Goal: Task Accomplishment & Management: Use online tool/utility

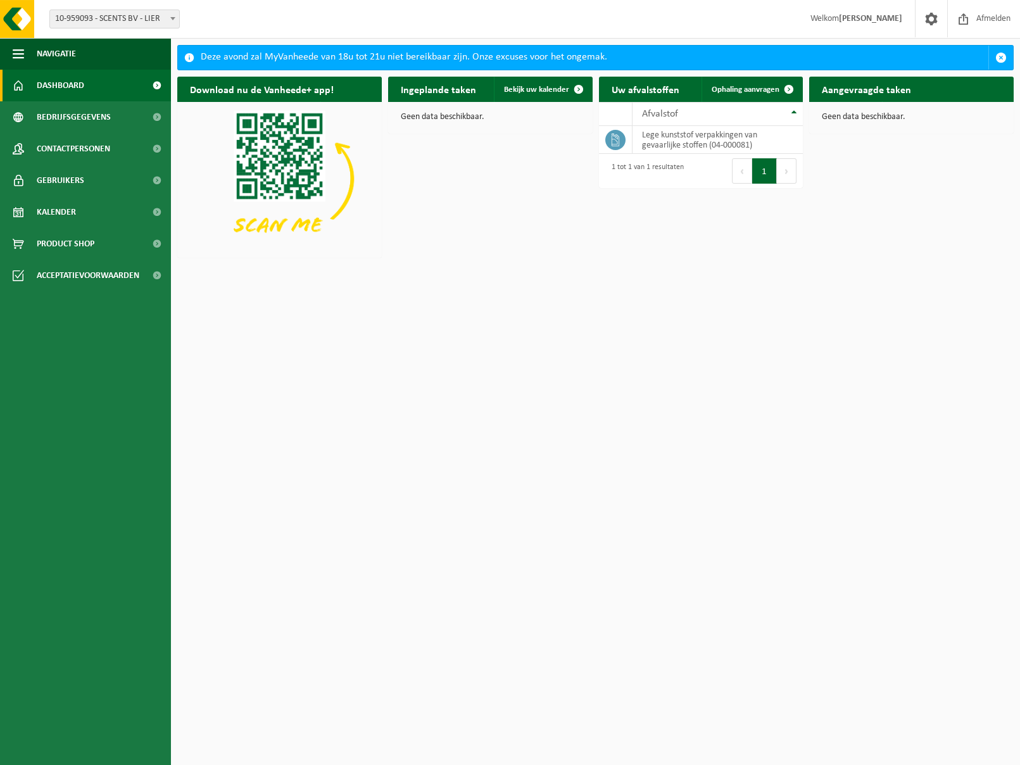
click at [430, 96] on h2 "Ingeplande taken" at bounding box center [438, 89] width 101 height 25
click at [771, 91] on span "Ophaling aanvragen" at bounding box center [746, 89] width 68 height 8
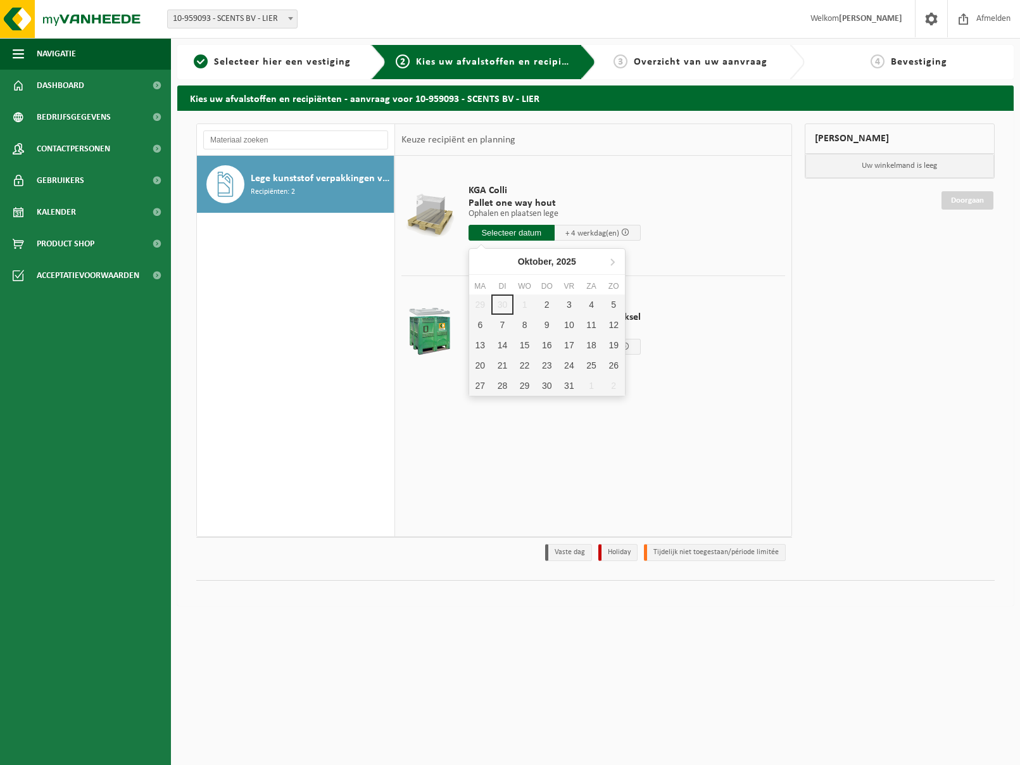
click at [521, 233] on input "text" at bounding box center [511, 233] width 86 height 16
click at [567, 306] on div "3" at bounding box center [569, 304] width 22 height 20
type input "Van 2025-10-03"
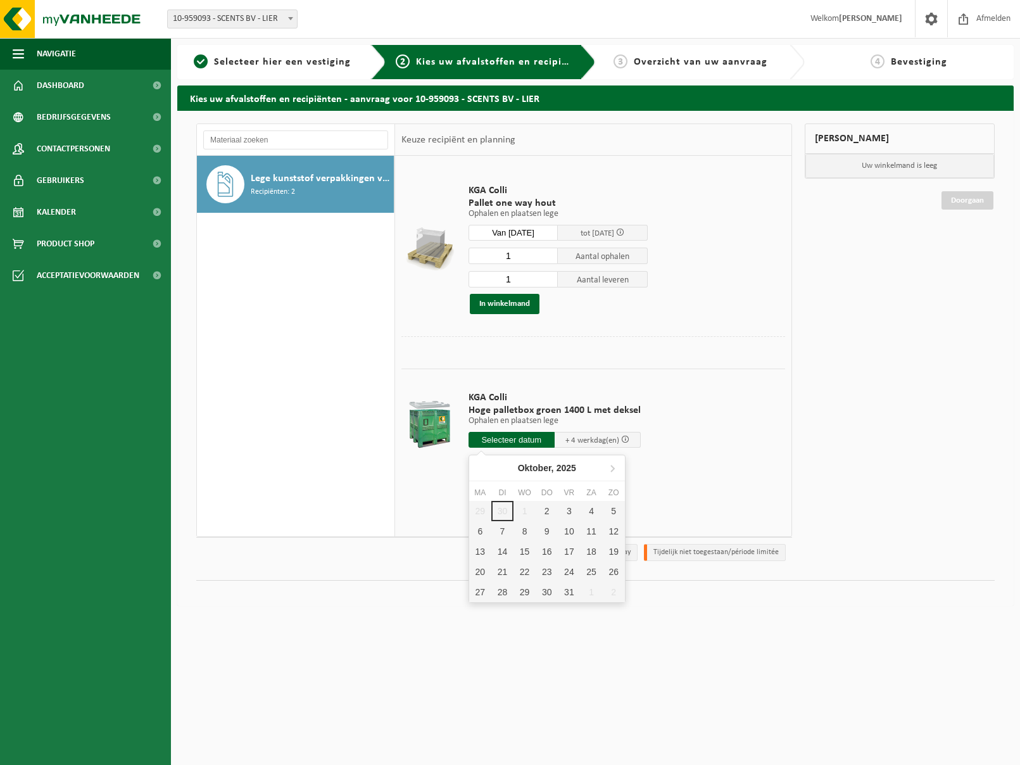
click at [525, 437] on input "text" at bounding box center [511, 440] width 86 height 16
click at [567, 508] on div "3" at bounding box center [569, 511] width 22 height 20
type input "Van 2025-10-03"
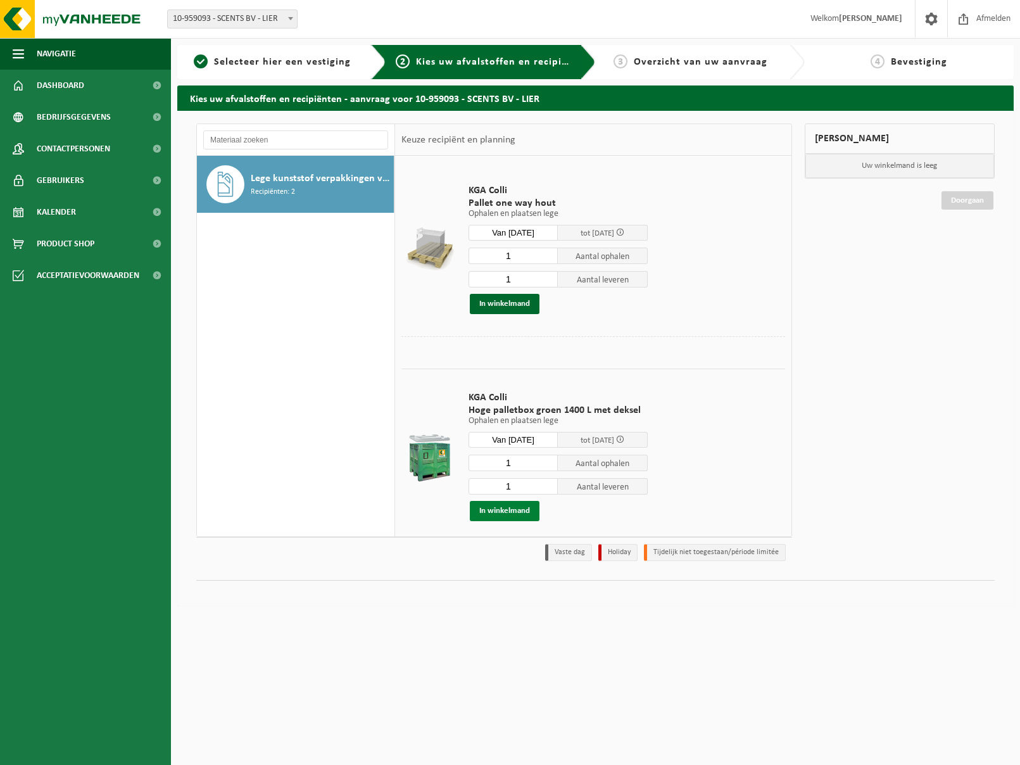
click at [502, 512] on button "In winkelmand" at bounding box center [505, 511] width 70 height 20
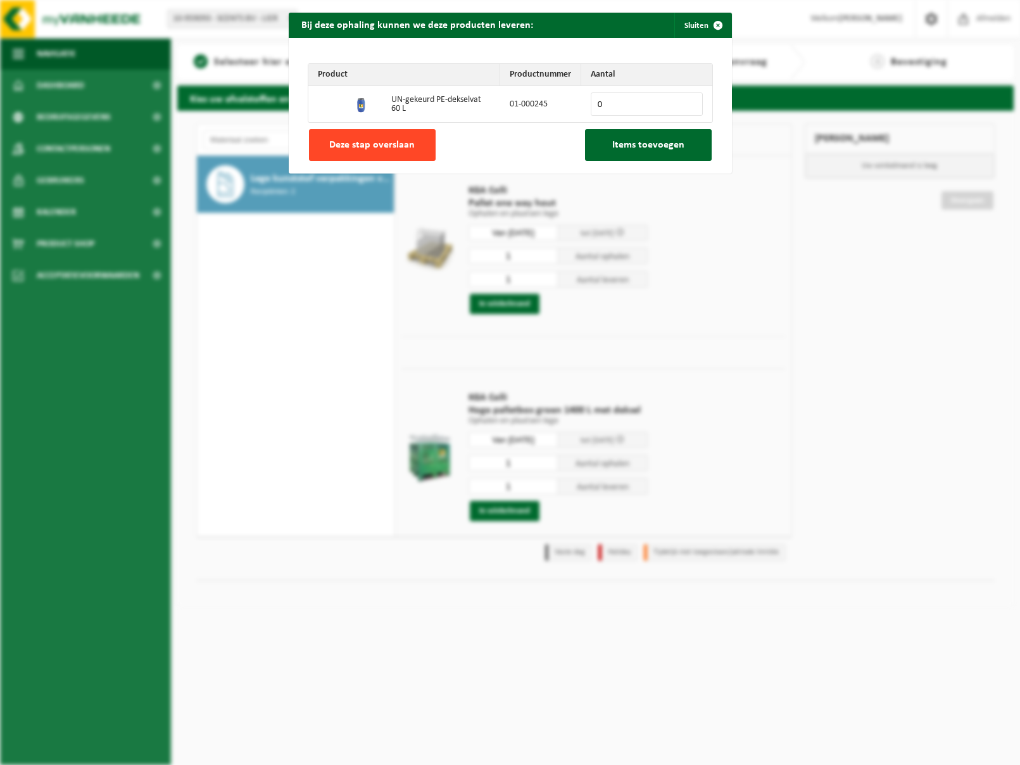
click at [395, 156] on button "Deze stap overslaan" at bounding box center [372, 145] width 127 height 32
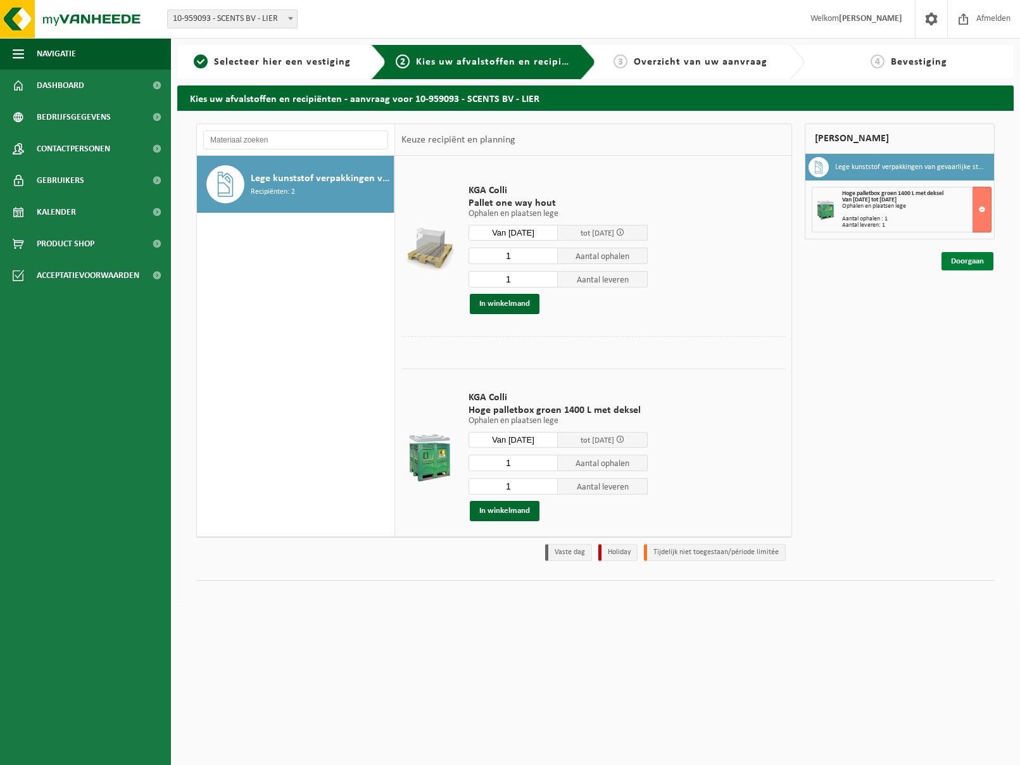
click at [950, 266] on link "Doorgaan" at bounding box center [967, 261] width 52 height 18
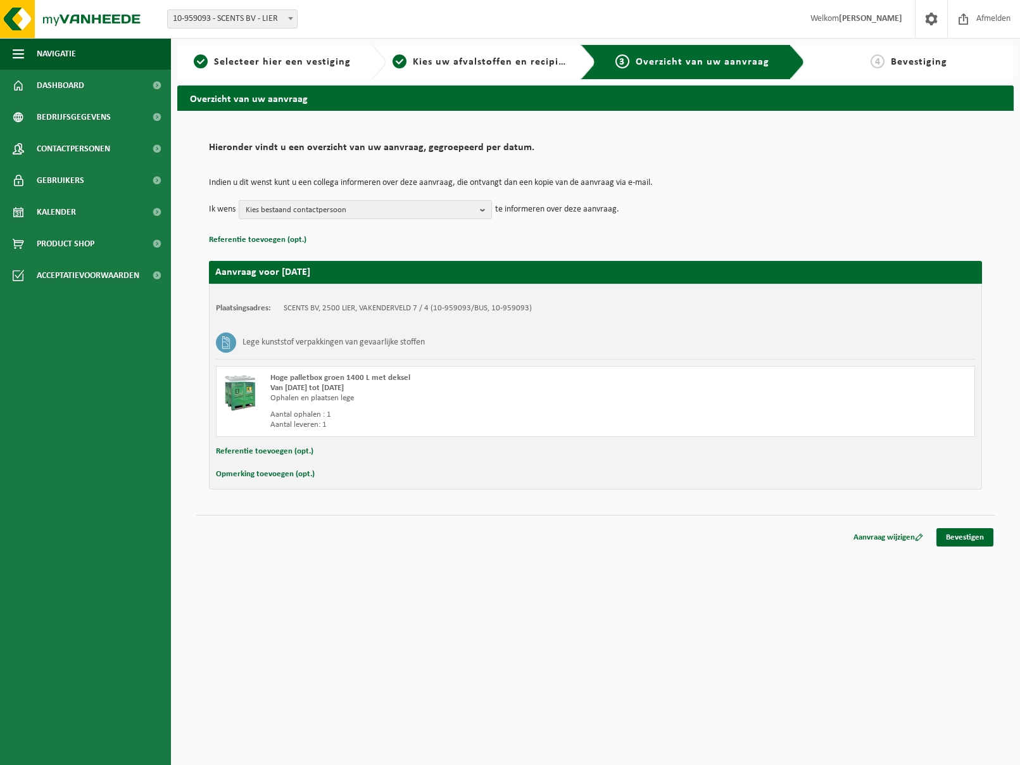
click at [407, 205] on span "Kies bestaand contactpersoon" at bounding box center [360, 210] width 229 height 19
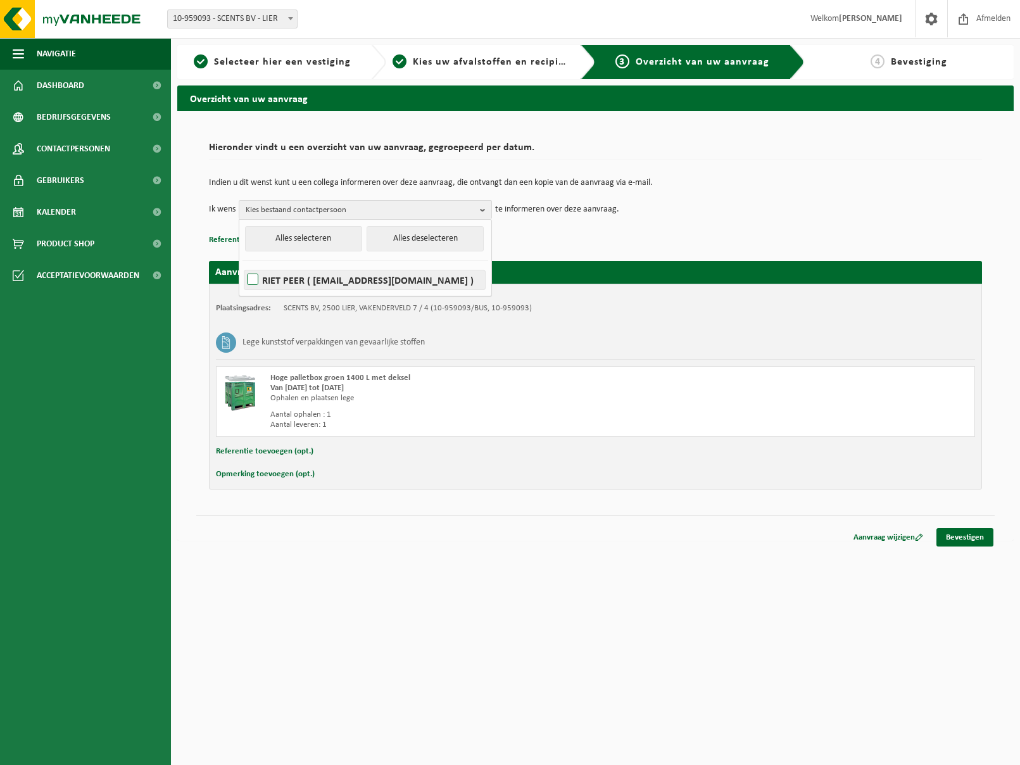
click at [359, 276] on label "RIET PEER ( riet@scents.be )" at bounding box center [364, 279] width 241 height 19
click at [242, 264] on input "RIET PEER ( riet@scents.be )" at bounding box center [242, 263] width 1 height 1
checkbox input "true"
click at [979, 539] on link "Bevestigen" at bounding box center [964, 537] width 57 height 18
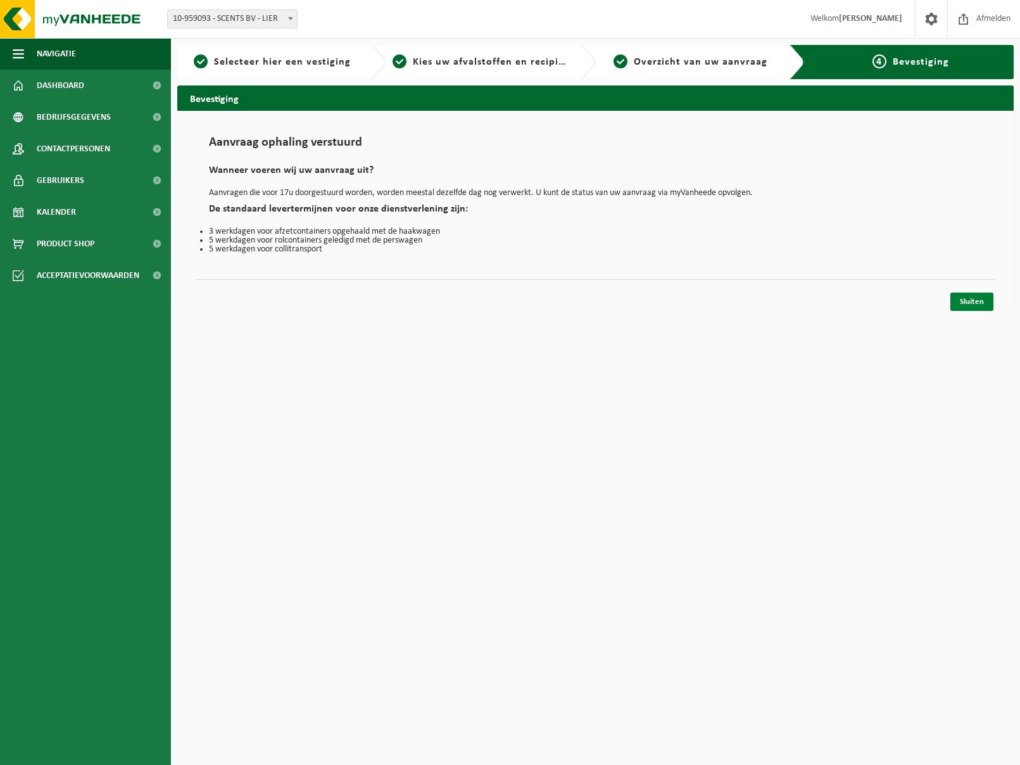
click at [960, 298] on link "Sluiten" at bounding box center [971, 301] width 43 height 18
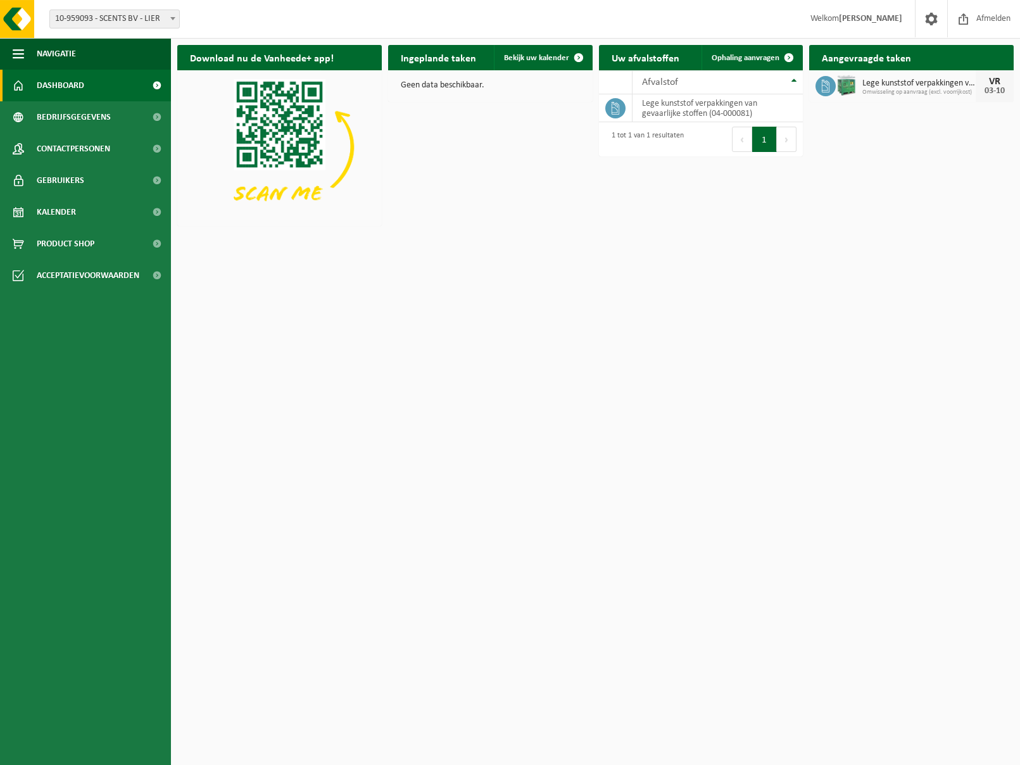
click at [548, 528] on html "Vestiging: 10-959093 - SCENTS BV - LIER 10-959093 - SCENTS BV - LIER Welkom [PE…" at bounding box center [510, 382] width 1020 height 765
